Goal: Find contact information: Find contact information

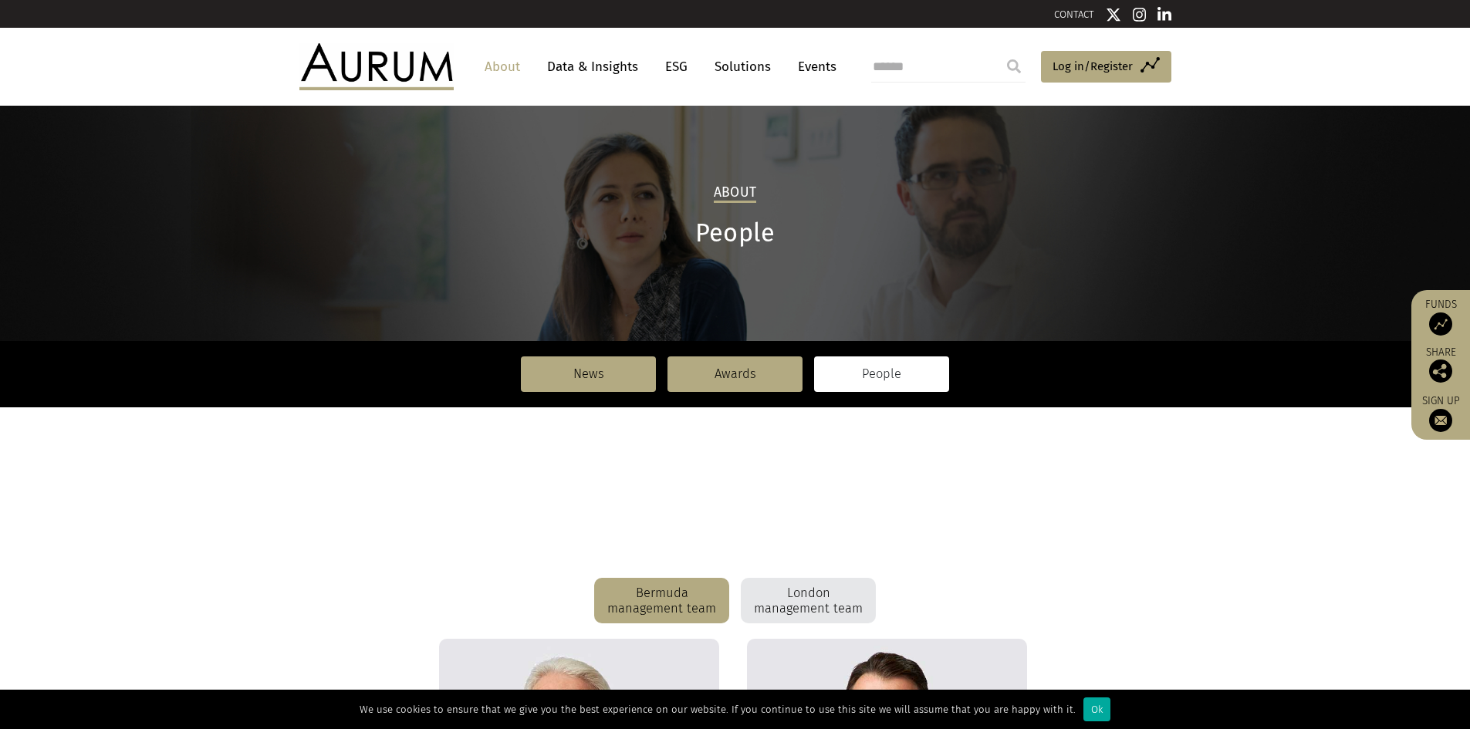
click at [412, 79] on img at bounding box center [376, 66] width 154 height 46
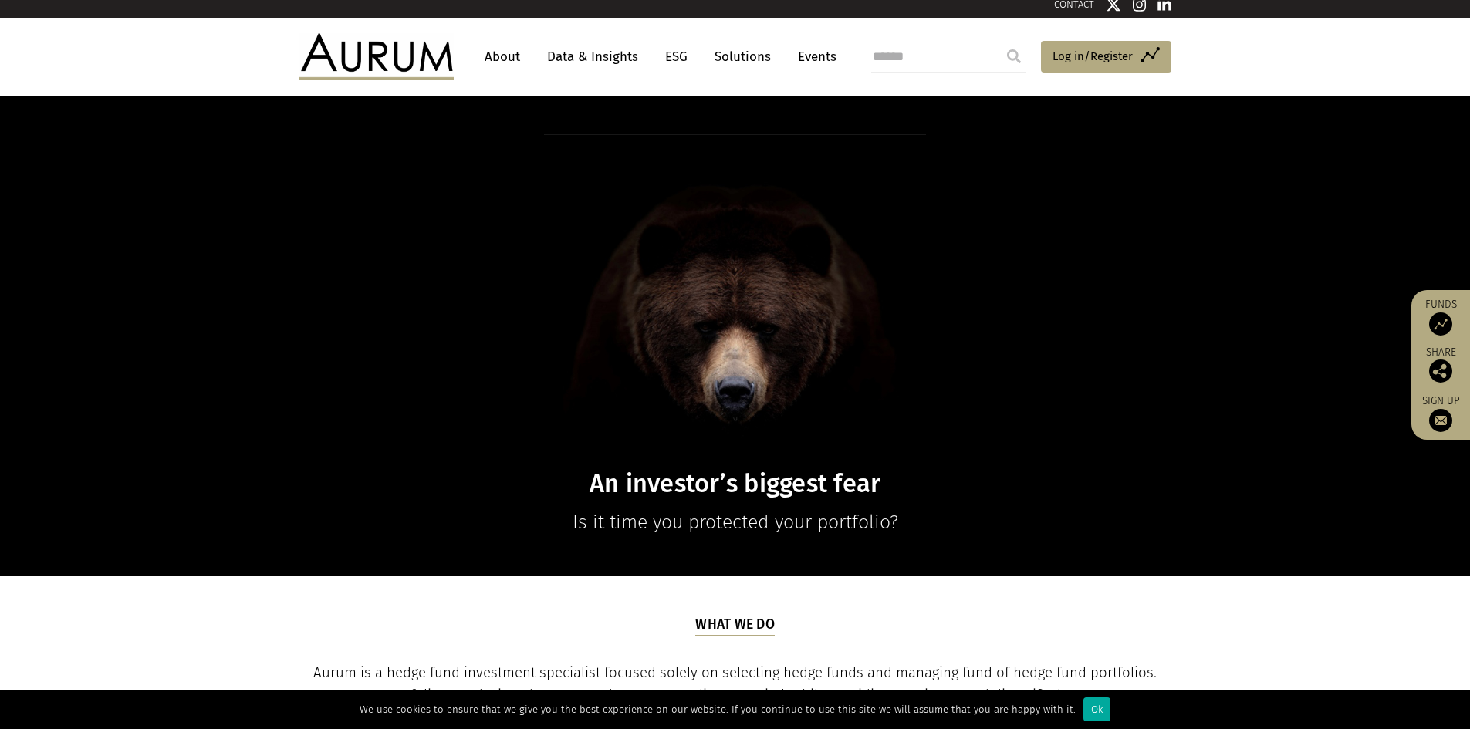
scroll to position [154, 0]
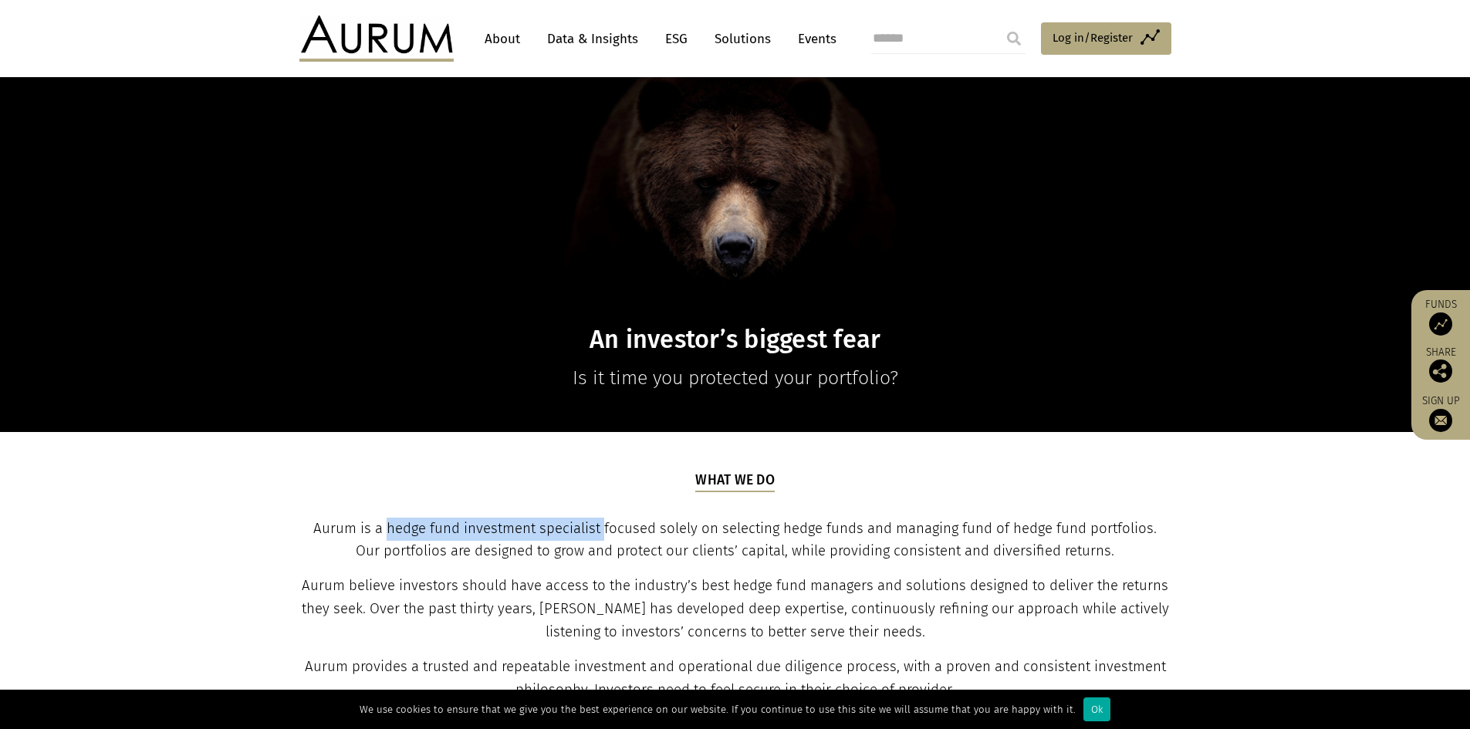
drag, startPoint x: 375, startPoint y: 523, endPoint x: 589, endPoint y: 513, distance: 214.7
click at [589, 513] on div "What we do Aurum is a hedge fund investment specialist focused solely on select…" at bounding box center [735, 621] width 868 height 301
copy span "hedge fund investment specialist"
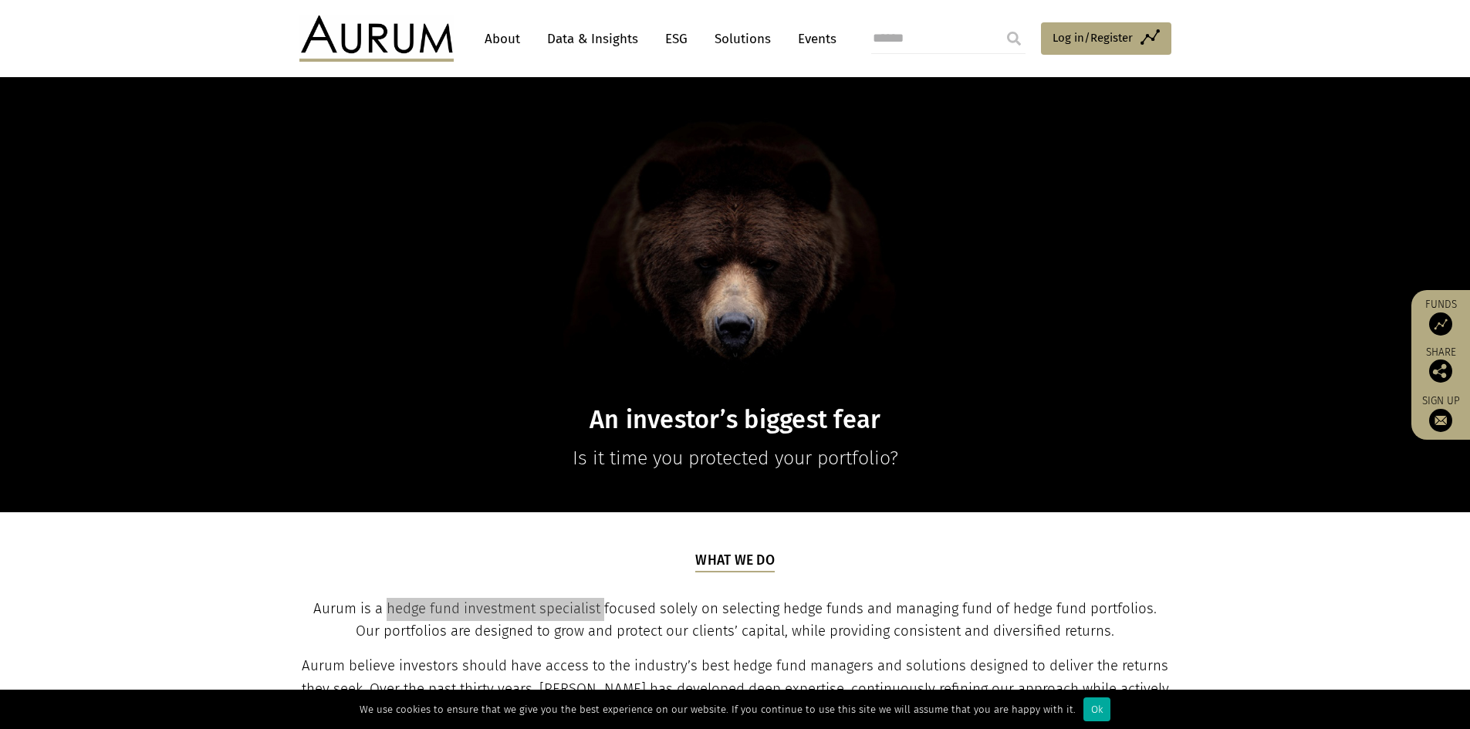
scroll to position [0, 0]
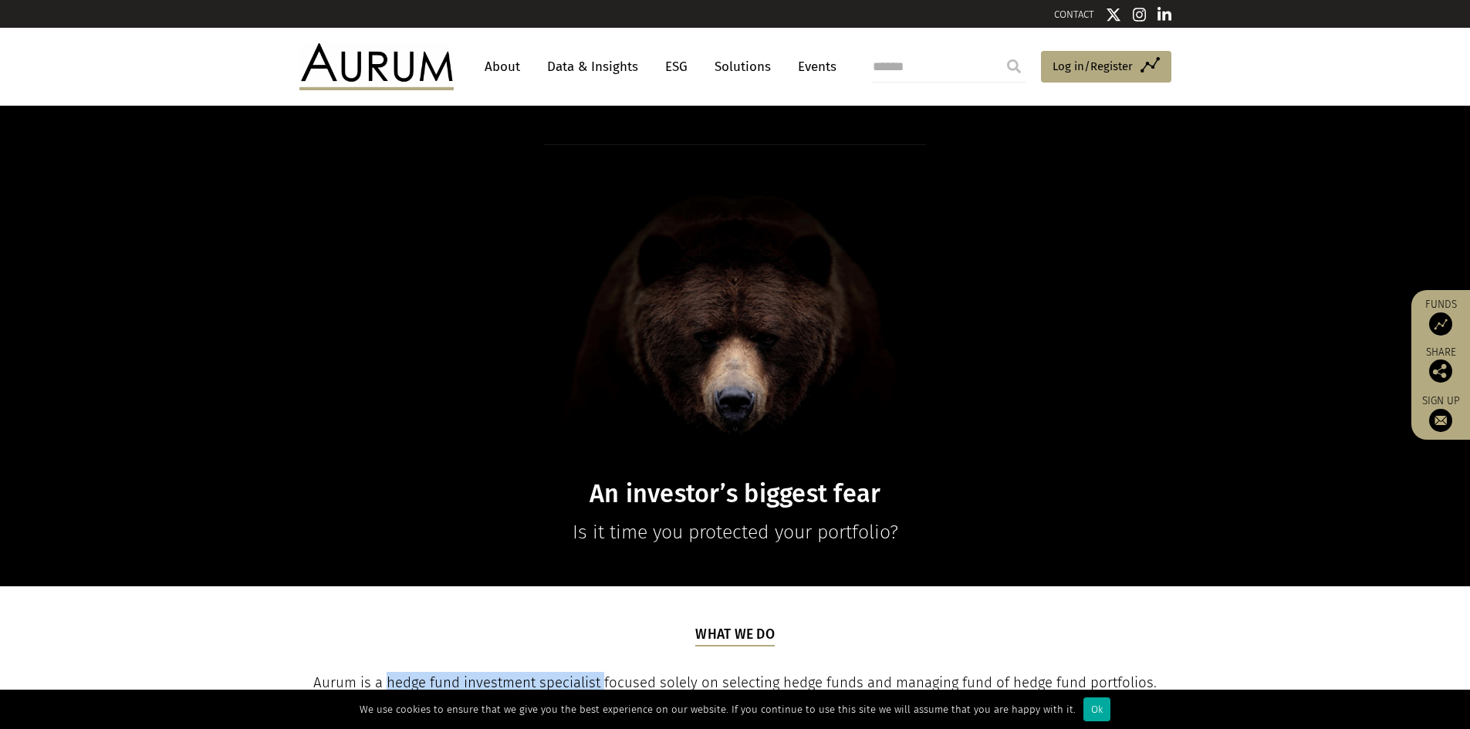
click at [1073, 9] on link "CONTACT" at bounding box center [1074, 14] width 40 height 12
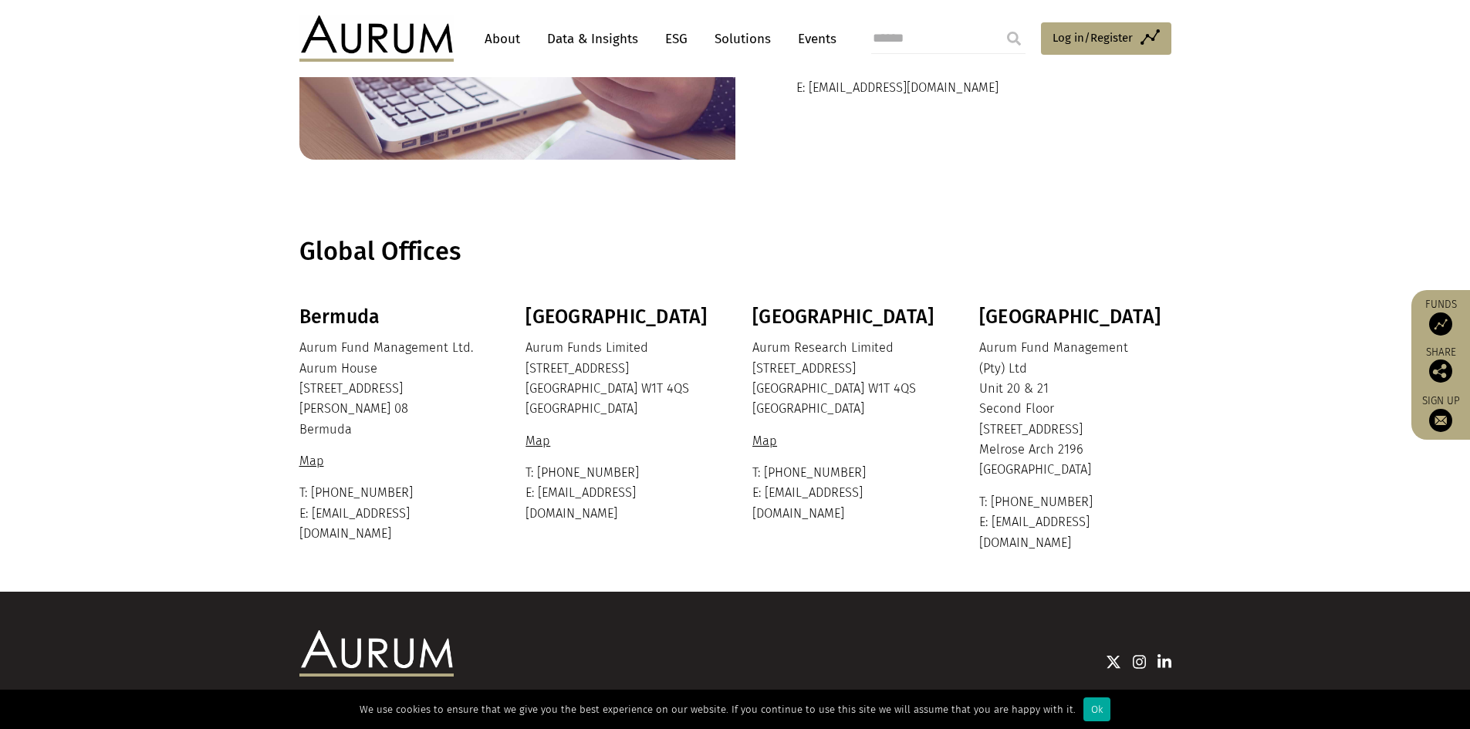
scroll to position [275, 0]
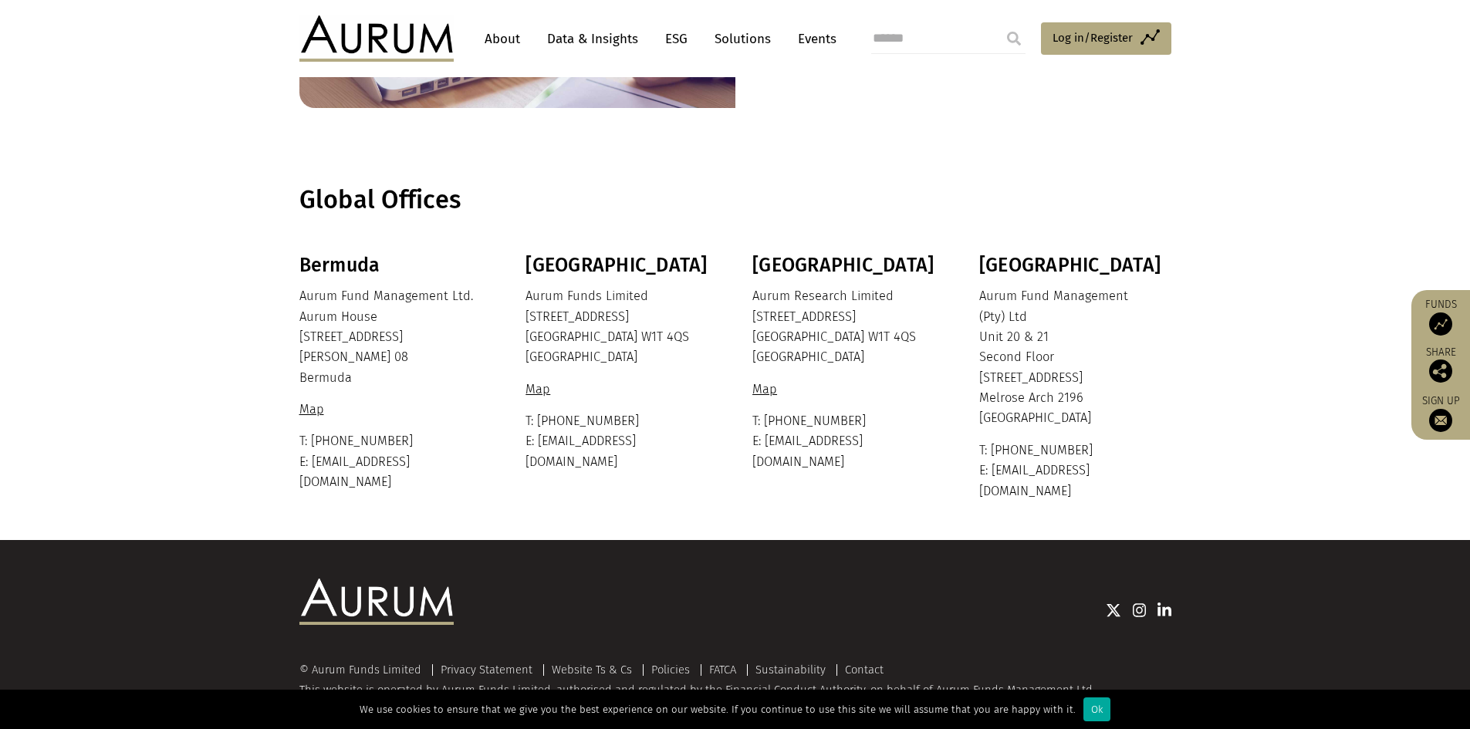
click at [620, 367] on p "Aurum Funds Limited 80 Charlotte Street London W1T 4QS United Kingdom" at bounding box center [619, 327] width 188 height 82
